Goal: Task Accomplishment & Management: Manage account settings

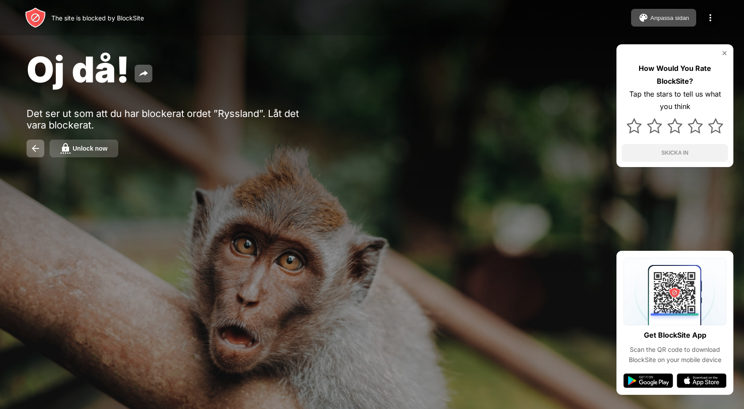
click at [80, 152] on button "Unlock now" at bounding box center [84, 148] width 69 height 18
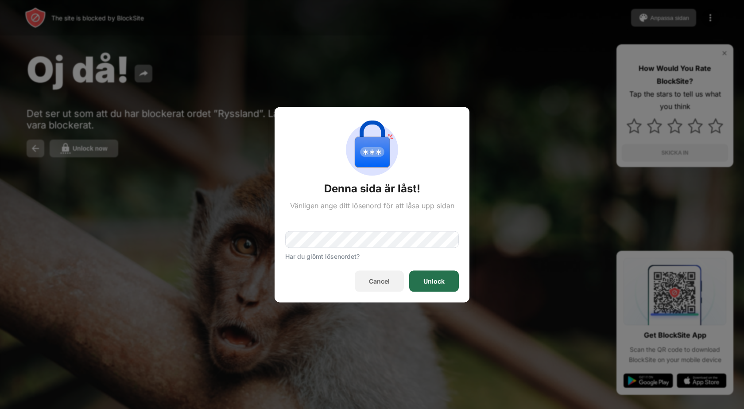
click at [433, 275] on div "Unlock" at bounding box center [434, 280] width 50 height 21
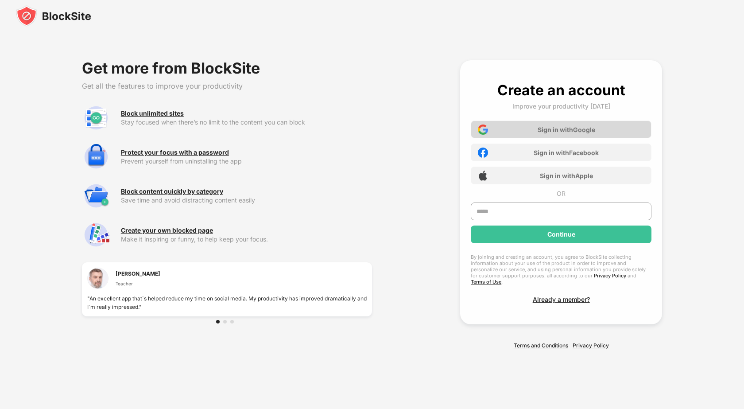
click at [540, 130] on div "Sign in with Google" at bounding box center [567, 130] width 58 height 8
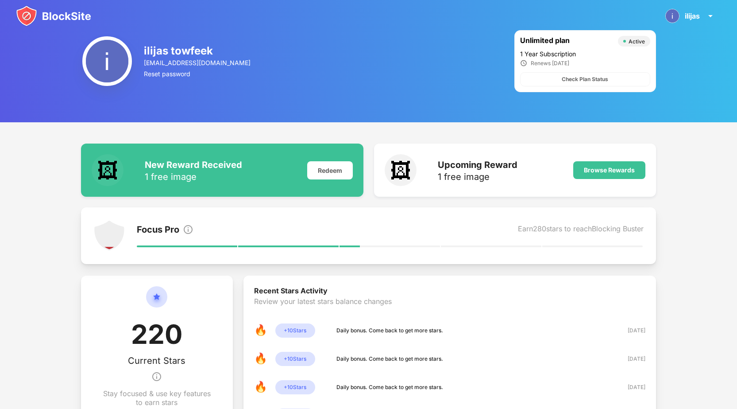
click at [58, 17] on img at bounding box center [53, 15] width 75 height 21
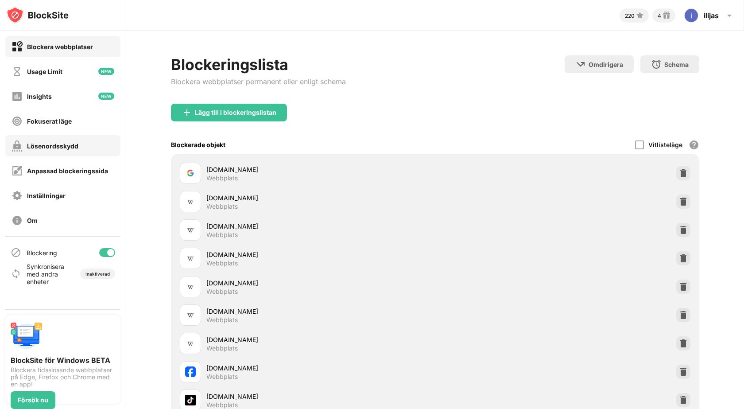
click at [74, 145] on div "Lösenordsskydd" at bounding box center [52, 146] width 51 height 8
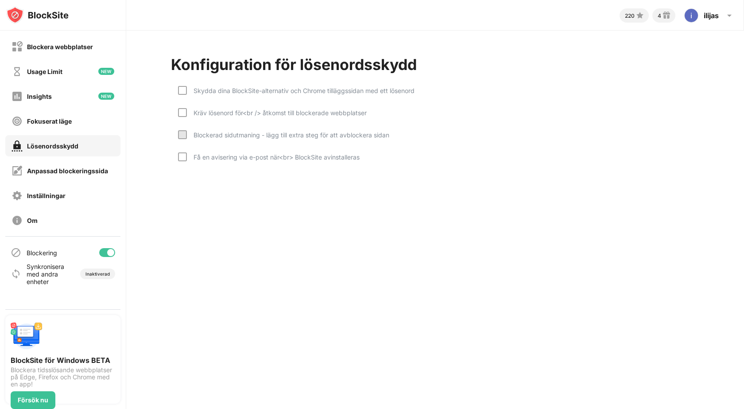
click at [244, 116] on div "Kräv lösenord för<br /> åtkomst till blockerade webbplatser" at bounding box center [272, 119] width 189 height 22
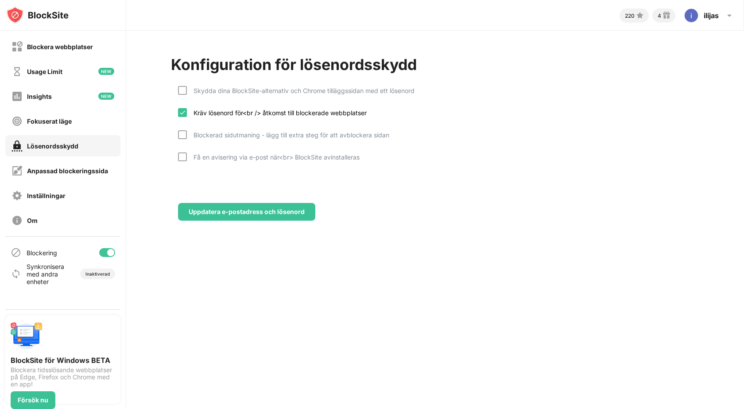
click at [257, 222] on div "Konfiguration för lösenordsskydd Skydda dina BlockSite-alternativ och Chrome ti…" at bounding box center [435, 138] width 618 height 215
click at [249, 217] on div "Uppdatera e-postadress och lösenord" at bounding box center [246, 212] width 137 height 18
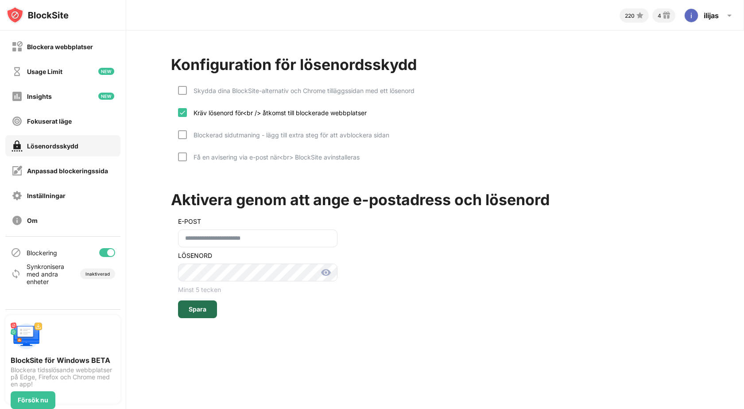
click at [203, 309] on div "Spara" at bounding box center [198, 309] width 18 height 7
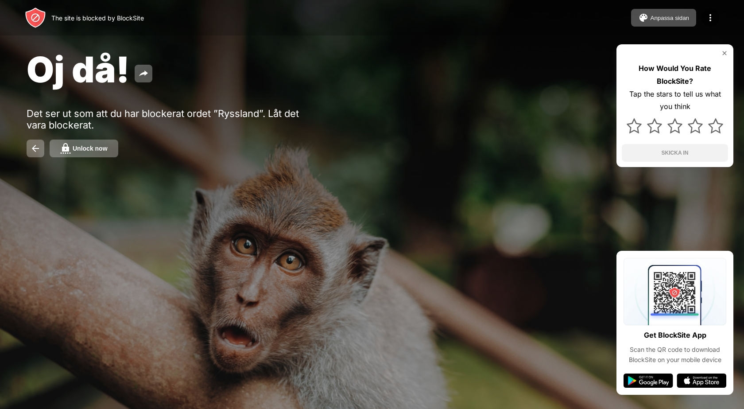
click at [93, 151] on div "Unlock now" at bounding box center [90, 148] width 35 height 7
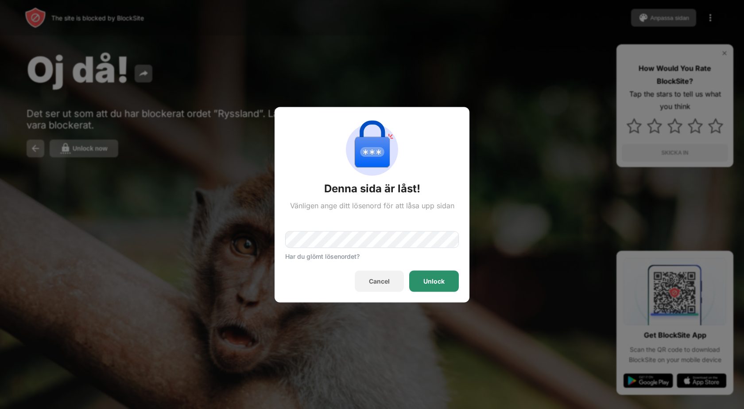
click at [427, 282] on div "Unlock" at bounding box center [433, 280] width 21 height 7
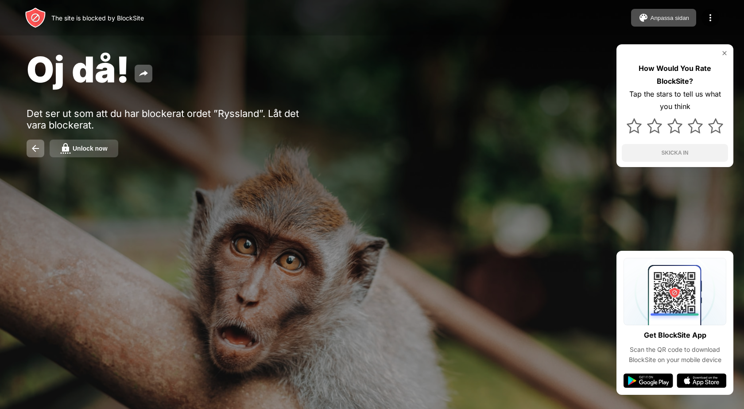
click at [89, 148] on div "Unlock now" at bounding box center [90, 148] width 35 height 7
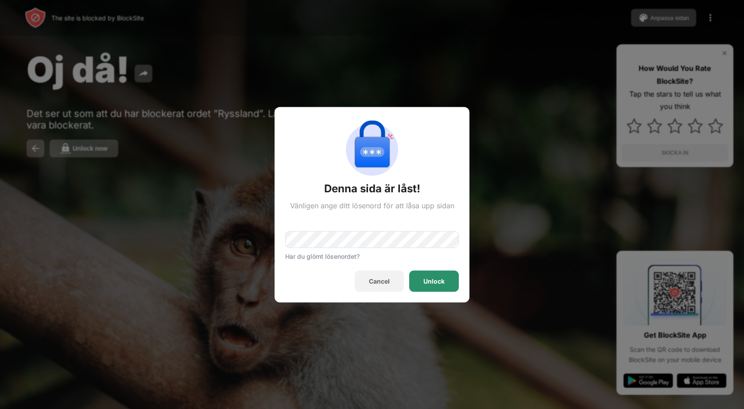
click at [434, 277] on div "Unlock" at bounding box center [433, 280] width 21 height 7
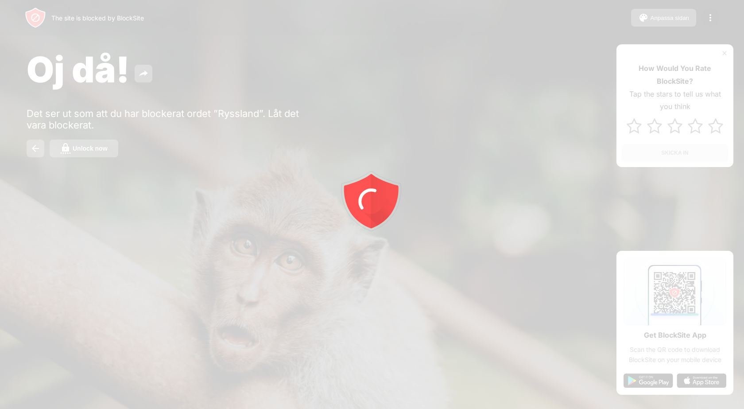
click at [90, 147] on div at bounding box center [372, 204] width 744 height 409
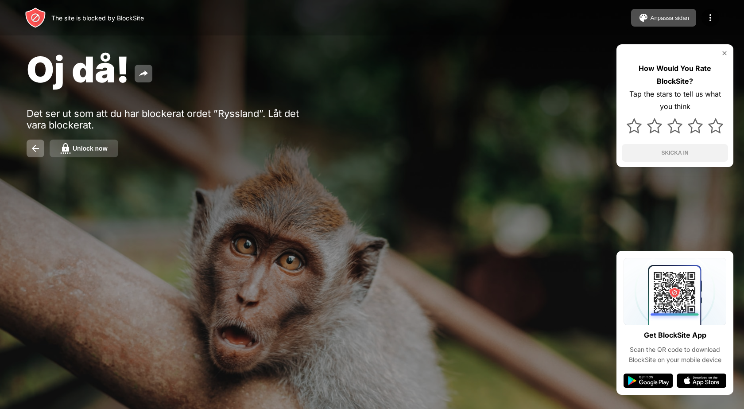
click at [86, 152] on button "Unlock now" at bounding box center [84, 148] width 69 height 18
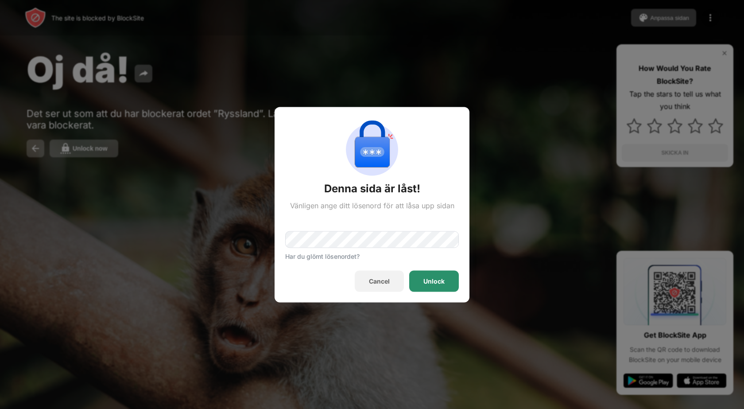
click at [426, 281] on div "Unlock" at bounding box center [433, 280] width 21 height 7
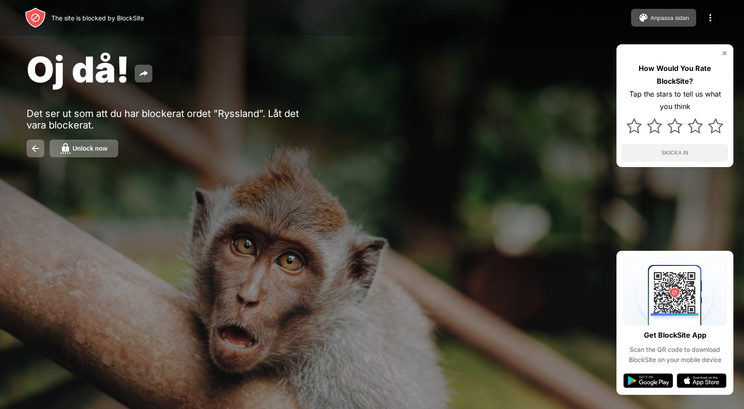
click at [87, 145] on div "Unlock now" at bounding box center [90, 148] width 35 height 7
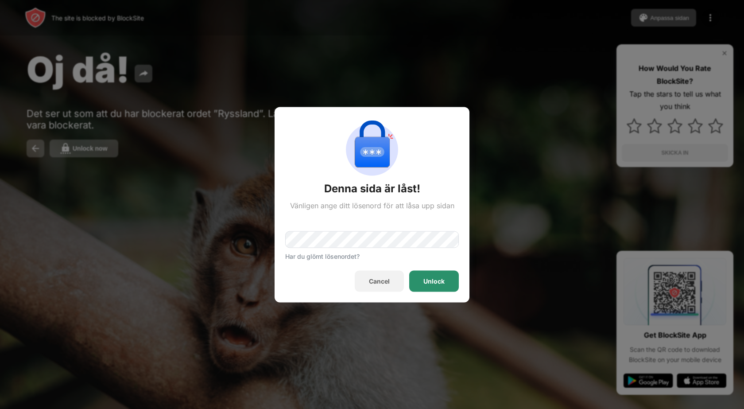
click at [418, 275] on div "Unlock" at bounding box center [434, 280] width 50 height 21
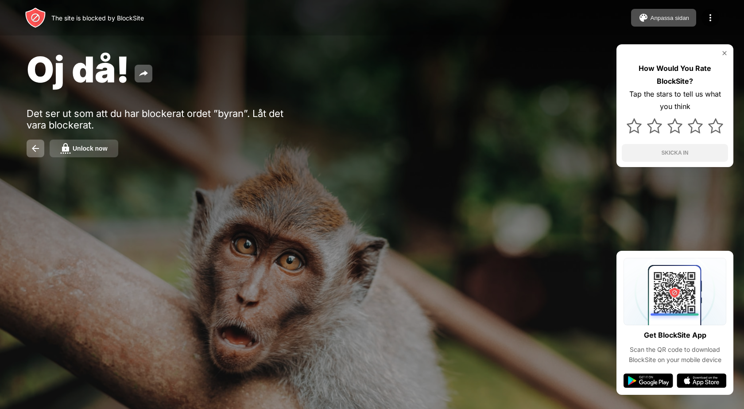
click at [79, 146] on div "Unlock now" at bounding box center [90, 148] width 35 height 7
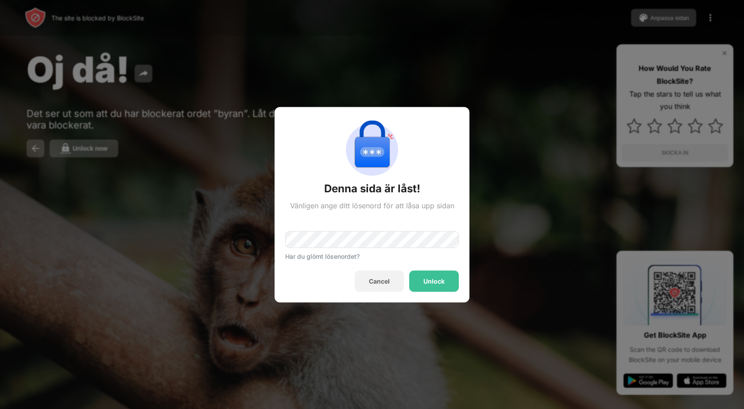
click at [306, 251] on div "Har du glömt lösenordet?" at bounding box center [372, 234] width 174 height 50
click at [447, 285] on div "Unlock" at bounding box center [434, 280] width 50 height 21
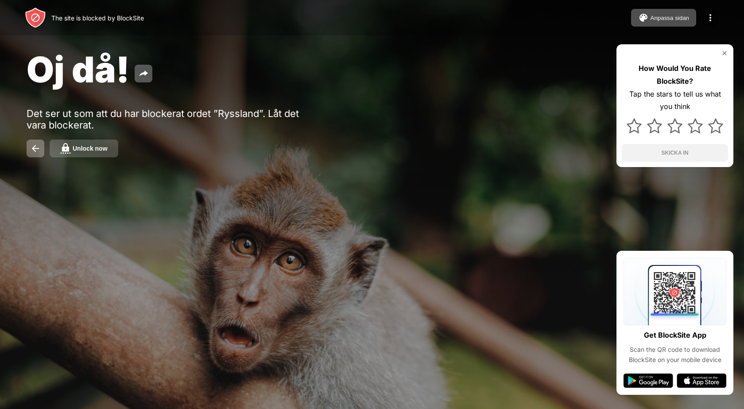
click at [101, 144] on button "Unlock now" at bounding box center [84, 148] width 69 height 18
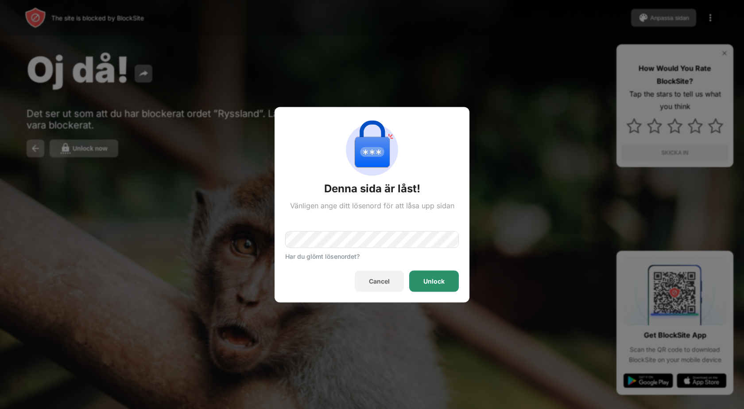
click at [434, 279] on div "Unlock" at bounding box center [433, 280] width 21 height 7
